Goal: Transaction & Acquisition: Subscribe to service/newsletter

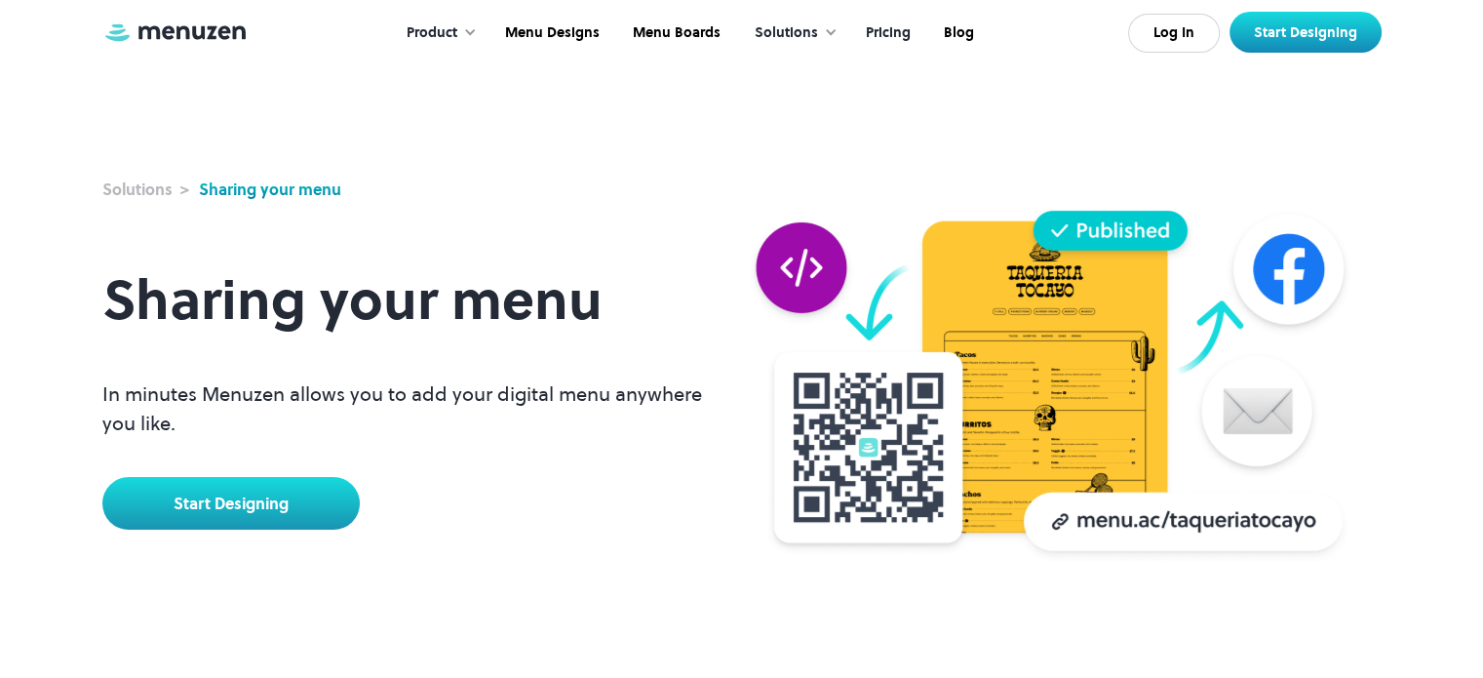
click at [895, 32] on link "Pricing" at bounding box center [886, 33] width 78 height 60
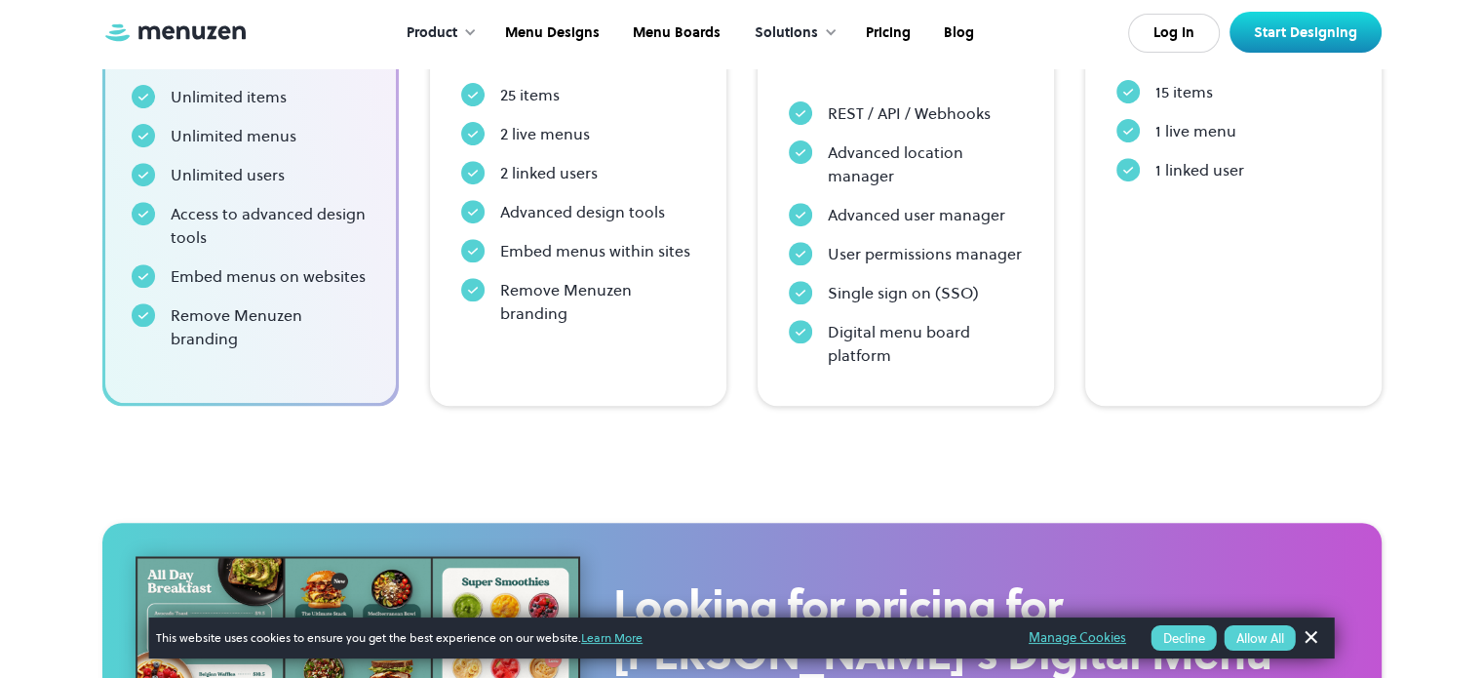
scroll to position [488, 0]
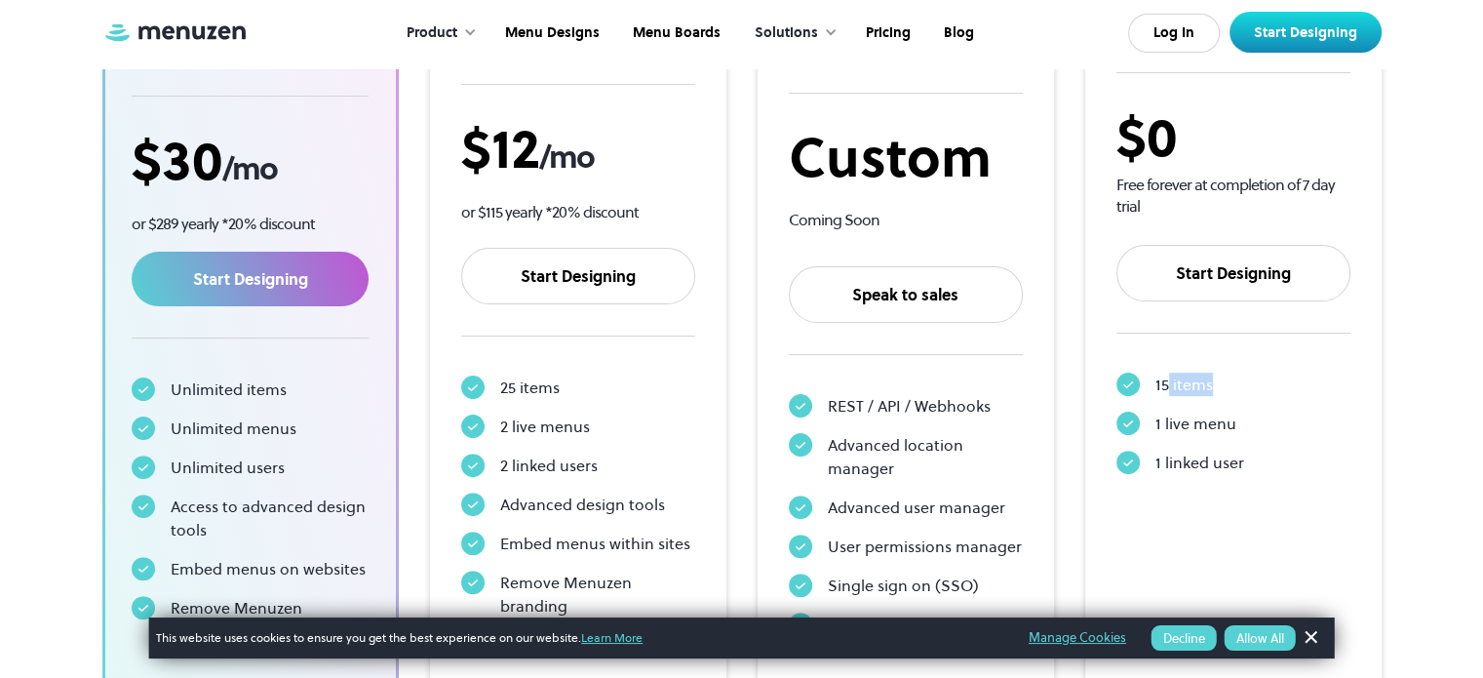
drag, startPoint x: 1201, startPoint y: 383, endPoint x: 1307, endPoint y: 385, distance: 105.3
click at [1210, 383] on div "15 items" at bounding box center [1184, 383] width 58 height 23
click at [1309, 385] on div "15 items" at bounding box center [1233, 383] width 234 height 23
drag, startPoint x: 1158, startPoint y: 430, endPoint x: 1256, endPoint y: 424, distance: 97.7
click at [1249, 424] on div "1 live menu" at bounding box center [1233, 422] width 234 height 23
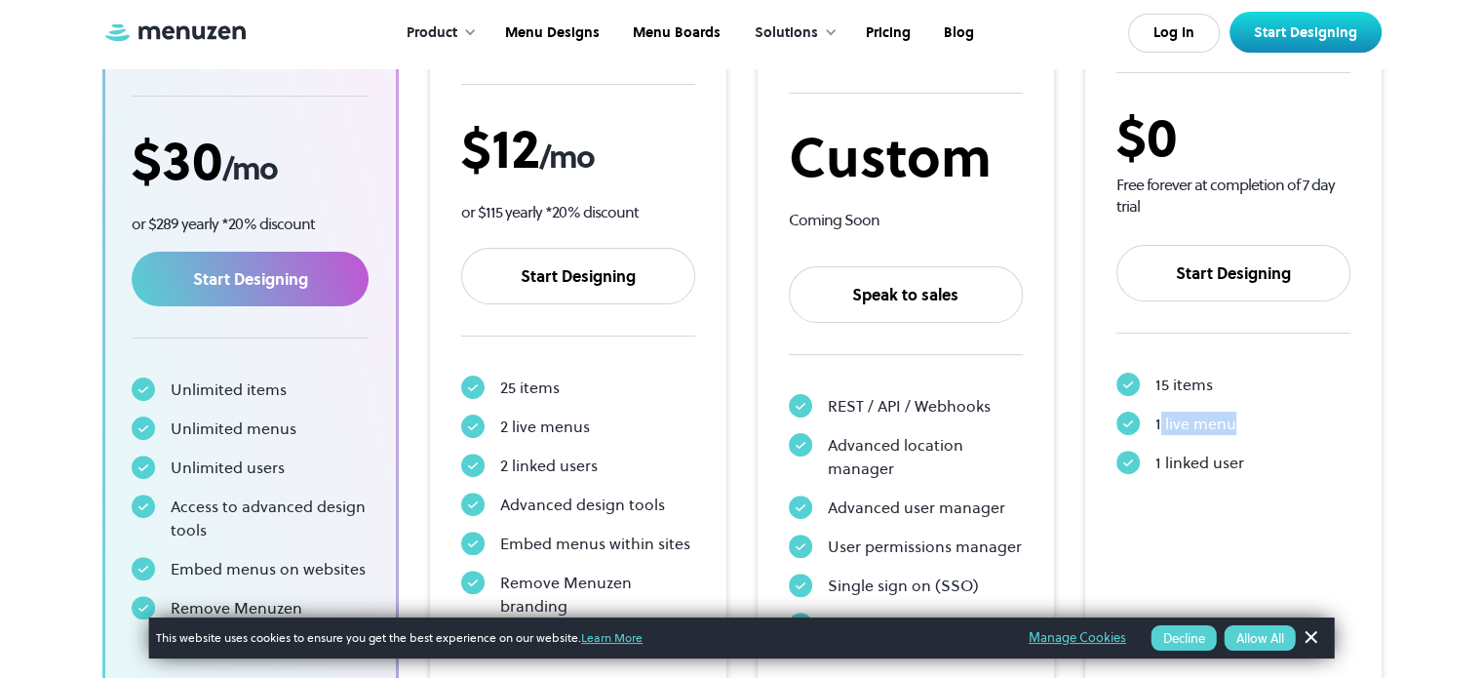
click at [1311, 428] on div "1 live menu" at bounding box center [1233, 422] width 234 height 23
drag, startPoint x: 1178, startPoint y: 462, endPoint x: 1237, endPoint y: 461, distance: 59.5
click at [1237, 461] on div "1 linked user" at bounding box center [1199, 461] width 89 height 23
click at [1338, 458] on div "1 linked user" at bounding box center [1233, 461] width 234 height 23
drag, startPoint x: 1227, startPoint y: 188, endPoint x: 1271, endPoint y: 189, distance: 44.9
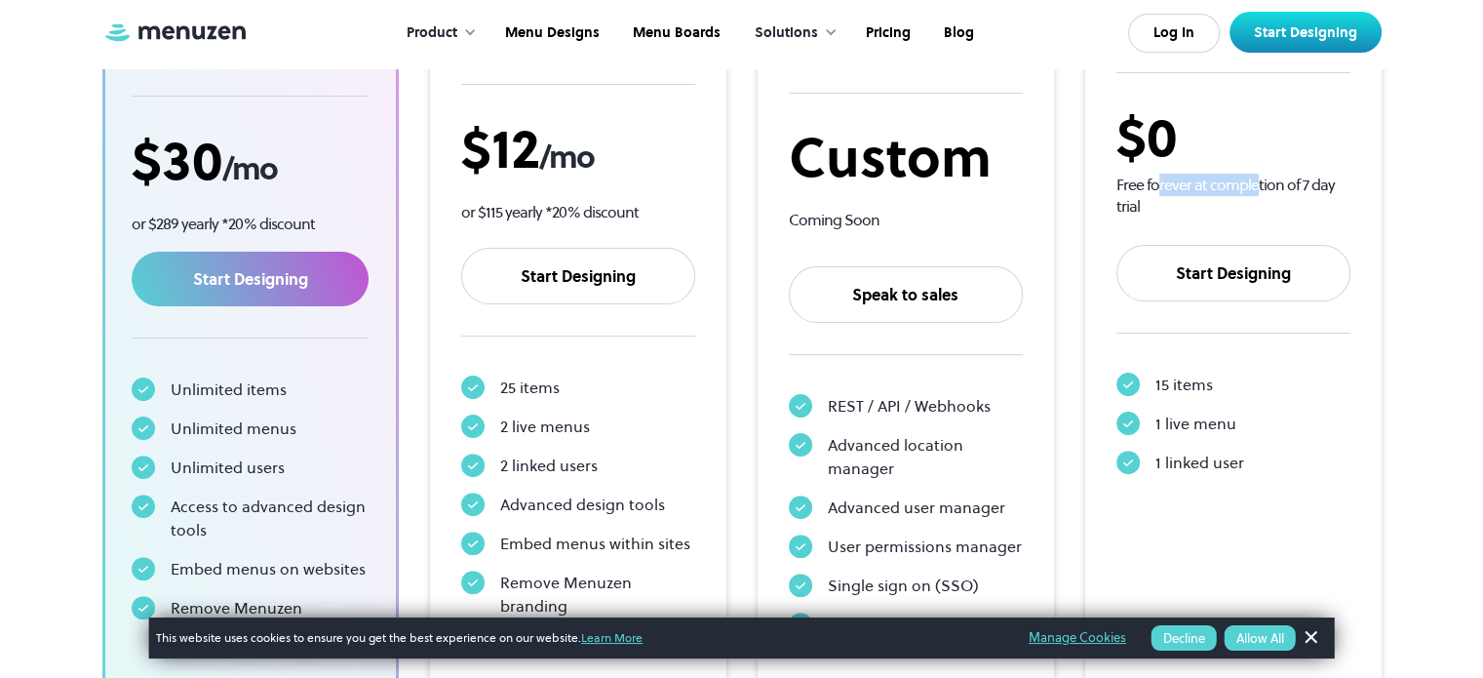
click at [1256, 188] on div "Free forever at completion of 7 day trial" at bounding box center [1233, 196] width 234 height 42
click at [1308, 190] on div "Free forever at completion of 7 day trial" at bounding box center [1233, 196] width 234 height 42
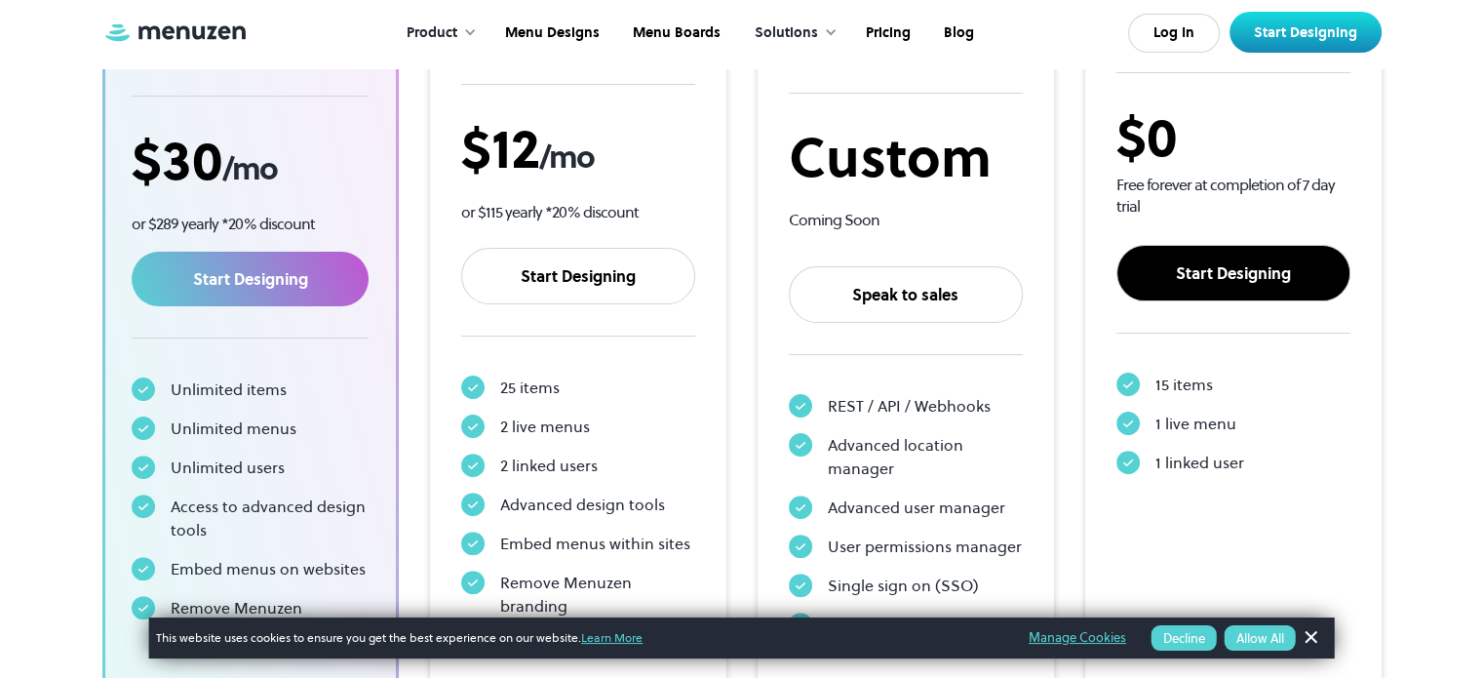
click at [1251, 269] on link "Start Designing" at bounding box center [1233, 273] width 234 height 57
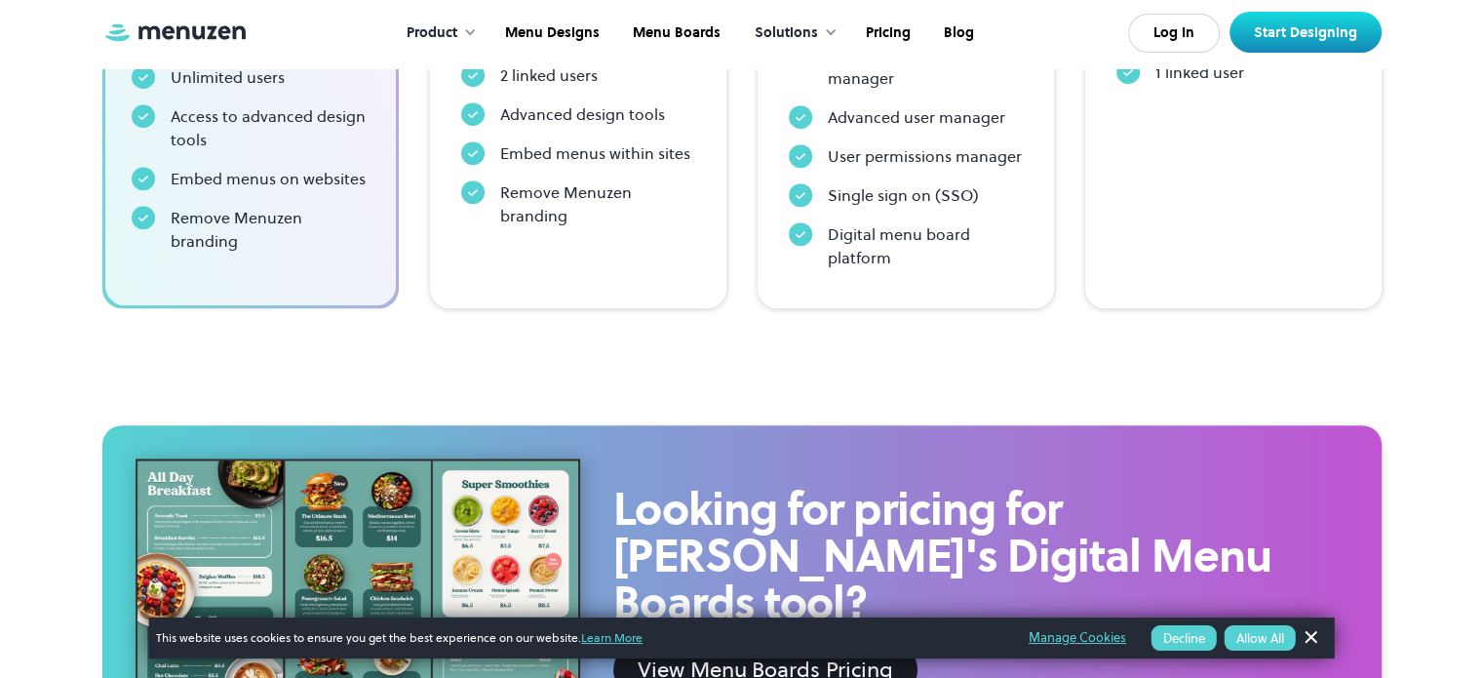
scroll to position [1073, 0]
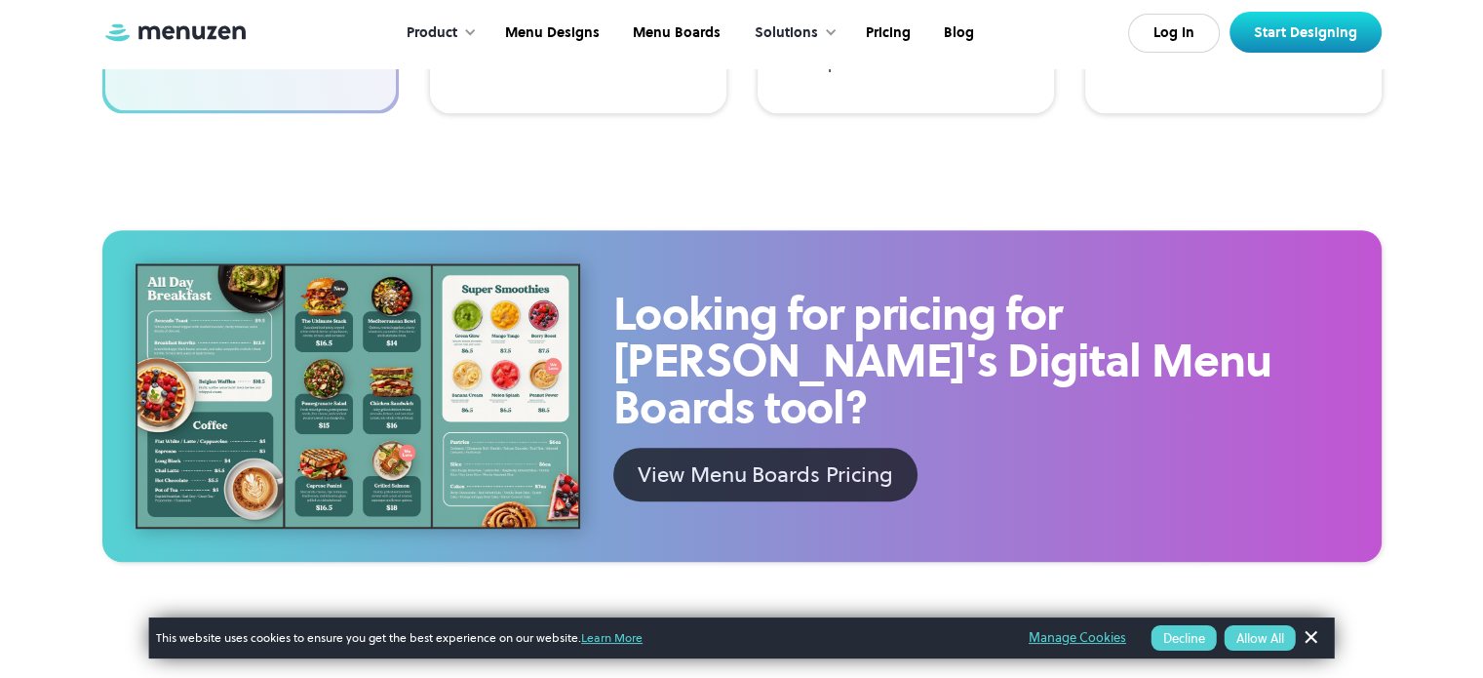
click at [803, 458] on div "View Menu Boards Pricing" at bounding box center [765, 474] width 254 height 32
